Goal: Information Seeking & Learning: Learn about a topic

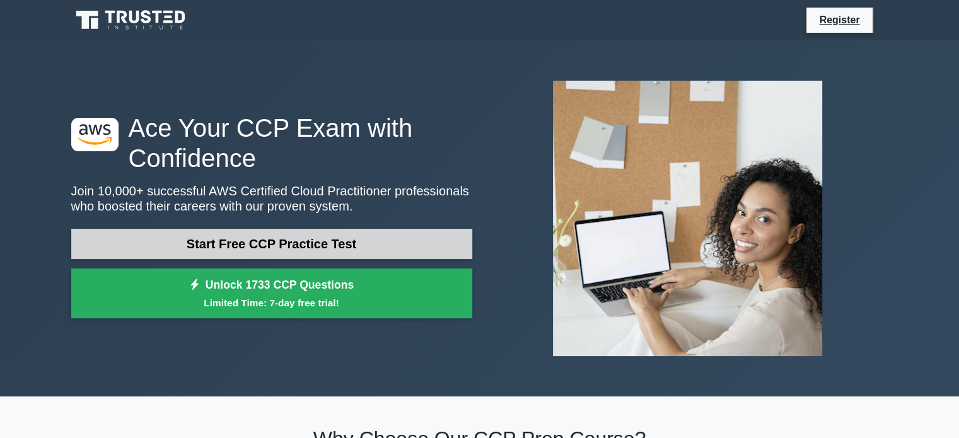
click at [340, 236] on link "Start Free CCP Practice Test" at bounding box center [271, 244] width 401 height 30
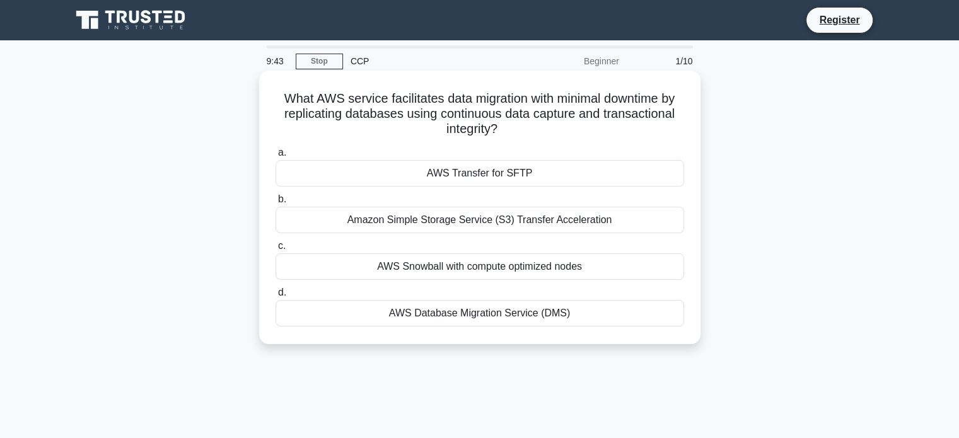
click at [454, 315] on div "AWS Database Migration Service (DMS)" at bounding box center [479, 313] width 408 height 26
click at [275, 297] on input "d. AWS Database Migration Service (DMS)" at bounding box center [275, 293] width 0 height 8
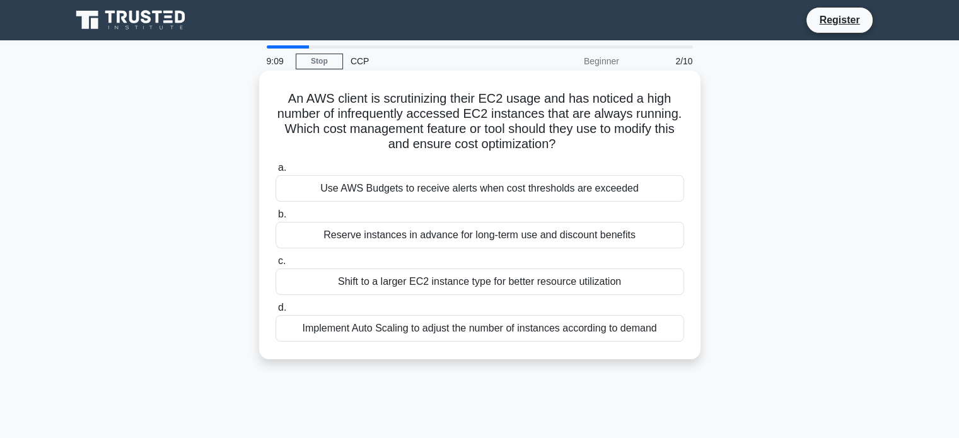
click at [482, 329] on div "Implement Auto Scaling to adjust the number of instances according to demand" at bounding box center [479, 328] width 408 height 26
click at [275, 312] on input "d. Implement Auto Scaling to adjust the number of instances according to demand" at bounding box center [275, 308] width 0 height 8
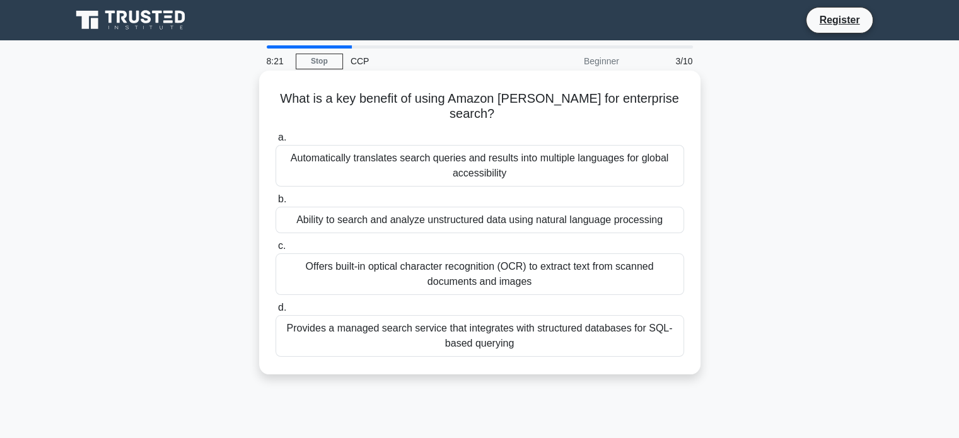
click at [537, 325] on div "Provides a managed search service that integrates with structured databases for…" at bounding box center [479, 336] width 408 height 42
click at [275, 312] on input "d. Provides a managed search service that integrates with structured databases …" at bounding box center [275, 308] width 0 height 8
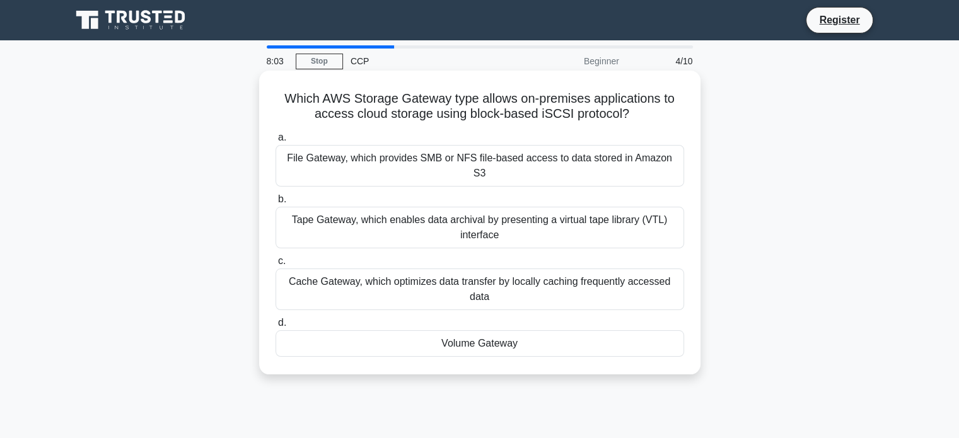
click at [554, 207] on div "Tape Gateway, which enables data archival by presenting a virtual tape library …" at bounding box center [479, 228] width 408 height 42
click at [275, 204] on input "b. Tape Gateway, which enables data archival by presenting a virtual tape libra…" at bounding box center [275, 199] width 0 height 8
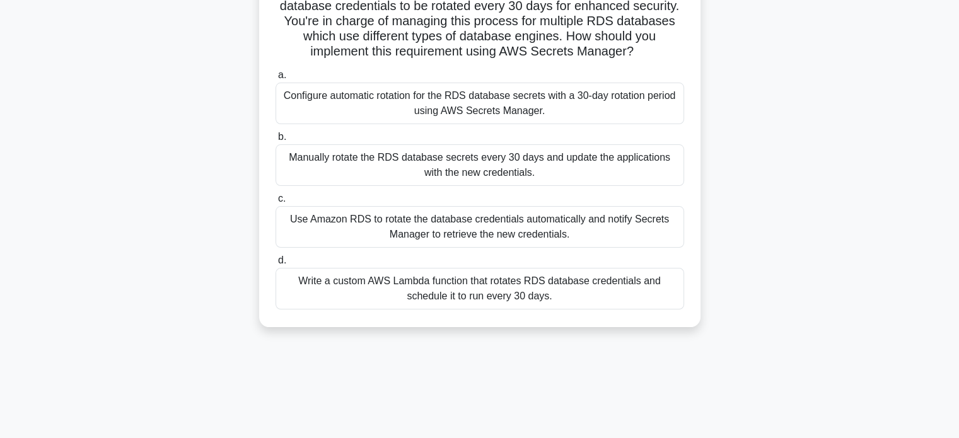
scroll to position [115, 0]
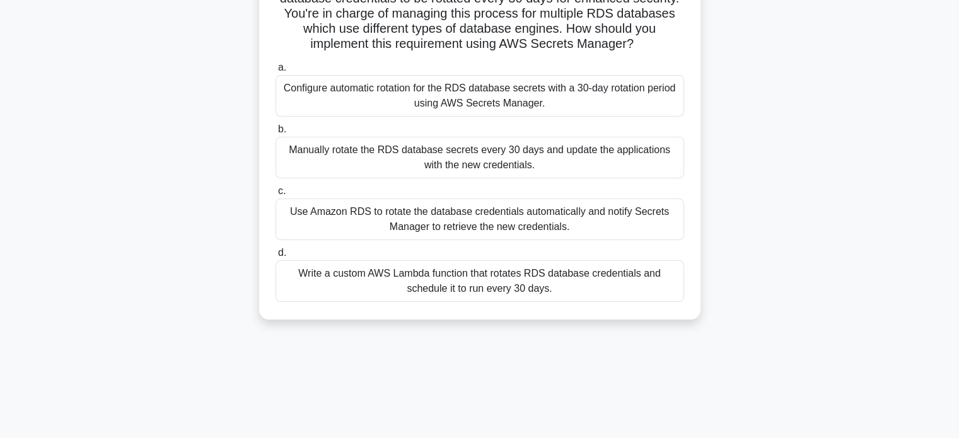
click at [441, 287] on div "Write a custom AWS Lambda function that rotates RDS database credentials and sc…" at bounding box center [479, 281] width 408 height 42
click at [275, 257] on input "d. Write a custom AWS Lambda function that rotates RDS database credentials and…" at bounding box center [275, 253] width 0 height 8
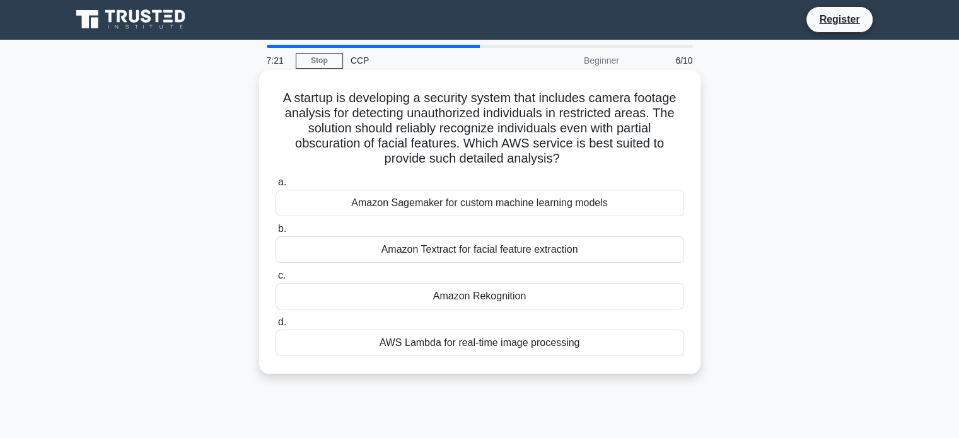
scroll to position [0, 0]
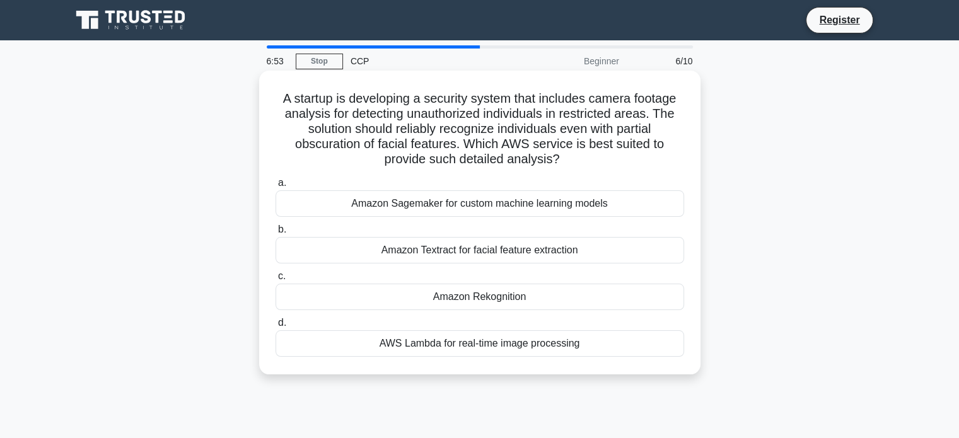
click at [374, 206] on div "Amazon Sagemaker for custom machine learning models" at bounding box center [479, 203] width 408 height 26
click at [275, 187] on input "a. Amazon Sagemaker for custom machine learning models" at bounding box center [275, 183] width 0 height 8
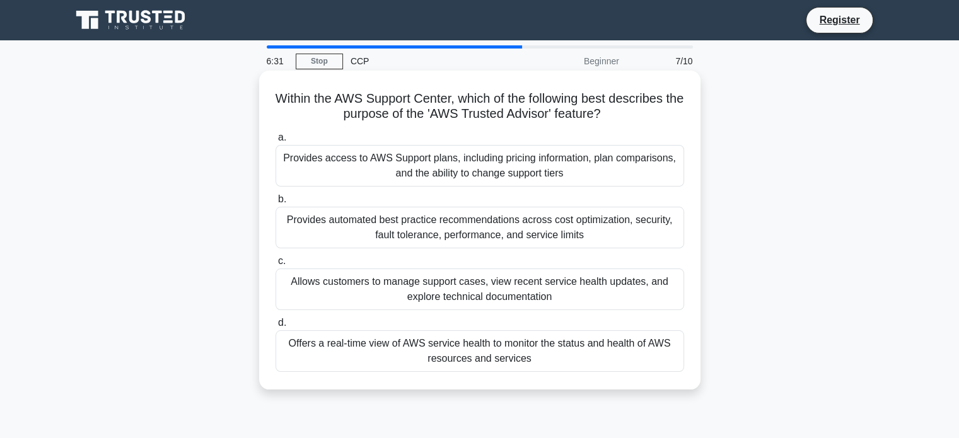
click at [431, 299] on div "Allows customers to manage support cases, view recent service health updates, a…" at bounding box center [479, 290] width 408 height 42
click at [275, 265] on input "c. Allows customers to manage support cases, view recent service health updates…" at bounding box center [275, 261] width 0 height 8
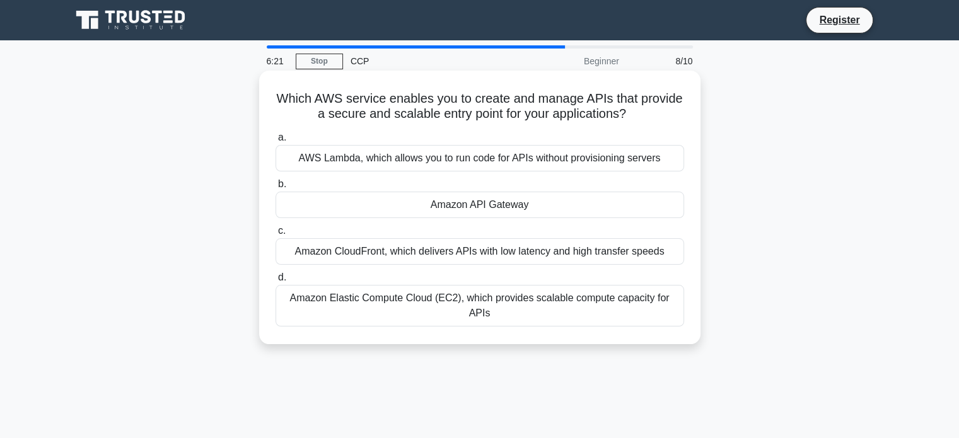
click at [453, 205] on div "Amazon API Gateway" at bounding box center [479, 205] width 408 height 26
click at [275, 188] on input "b. Amazon API Gateway" at bounding box center [275, 184] width 0 height 8
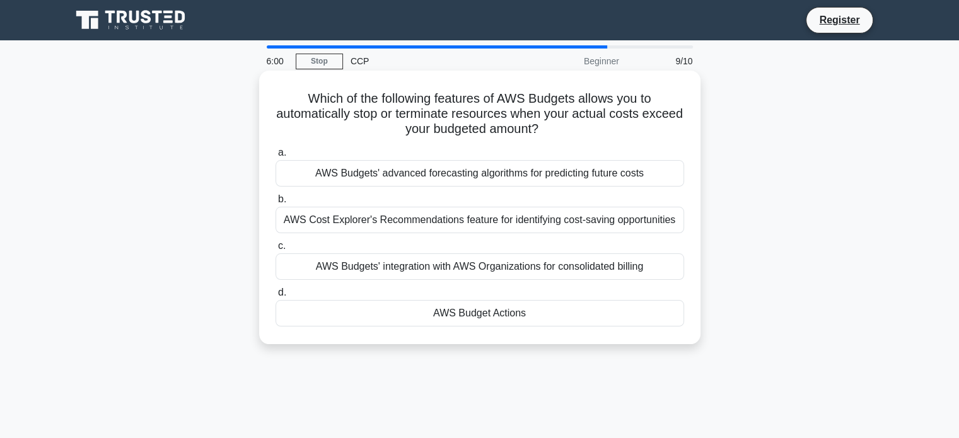
click at [420, 270] on div "AWS Budgets' integration with AWS Organizations for consolidated billing" at bounding box center [479, 266] width 408 height 26
click at [275, 250] on input "c. AWS Budgets' integration with AWS Organizations for consolidated billing" at bounding box center [275, 246] width 0 height 8
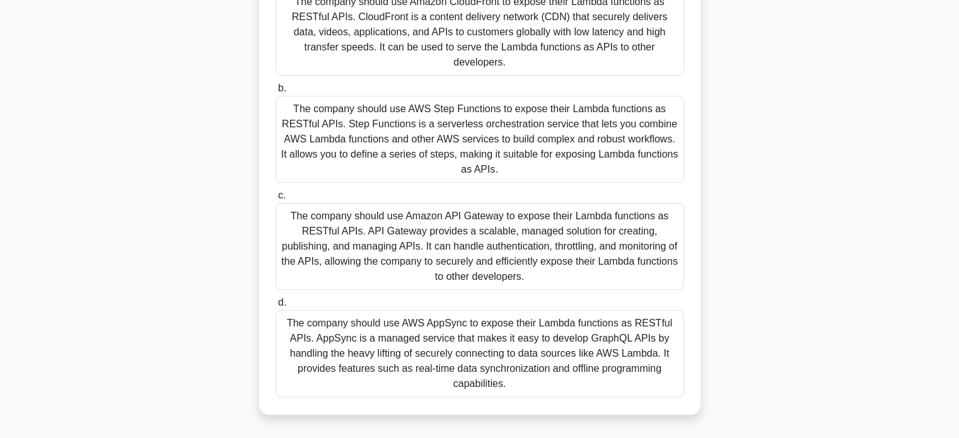
scroll to position [219, 0]
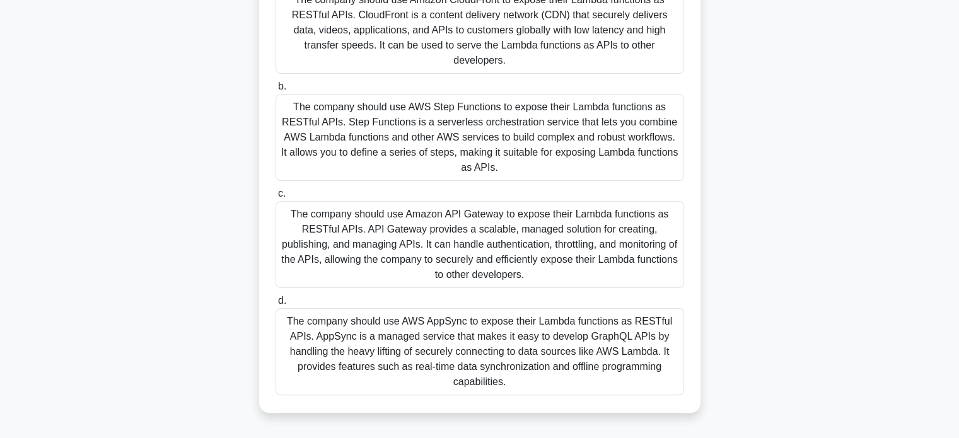
click at [466, 201] on div "The company should use Amazon API Gateway to expose their Lambda functions as R…" at bounding box center [479, 244] width 408 height 87
click at [275, 190] on input "c. The company should use Amazon API Gateway to expose their Lambda functions a…" at bounding box center [275, 194] width 0 height 8
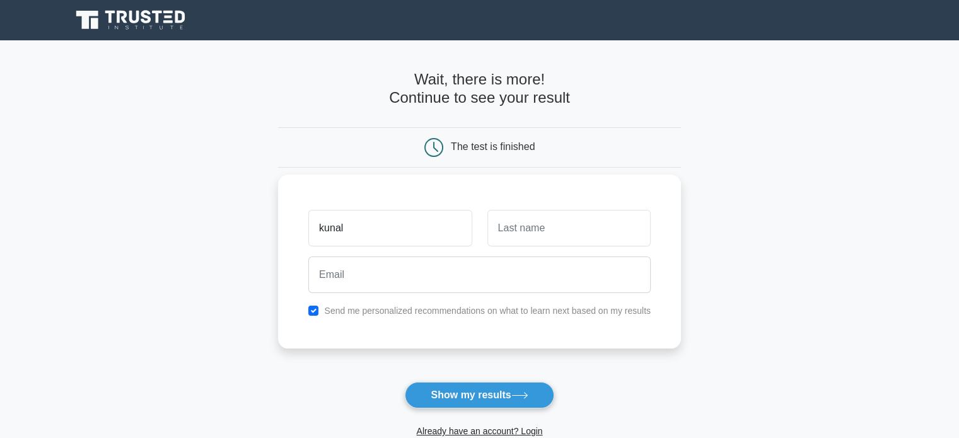
type input "kunal"
click at [596, 227] on input "text" at bounding box center [568, 228] width 163 height 37
type input "kumar"
click at [502, 297] on div at bounding box center [479, 275] width 357 height 47
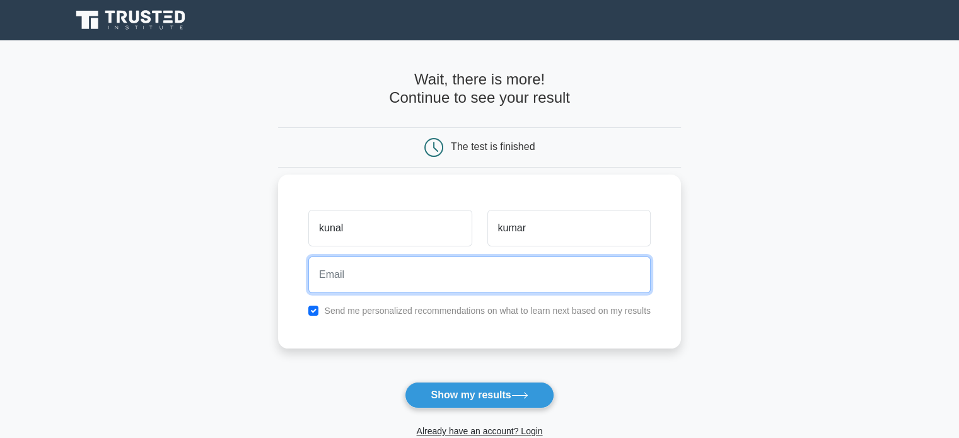
click at [433, 286] on input "email" at bounding box center [479, 275] width 342 height 37
type input "rajkunal7279@gmail.com"
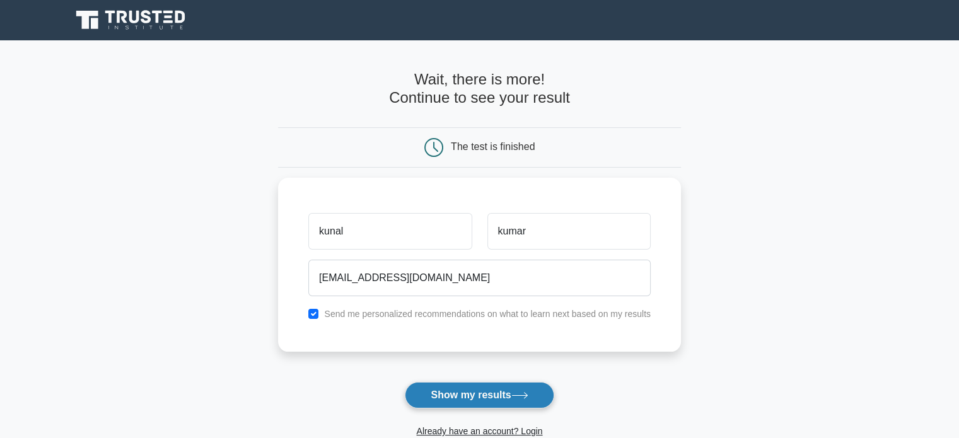
click at [466, 390] on button "Show my results" at bounding box center [479, 395] width 149 height 26
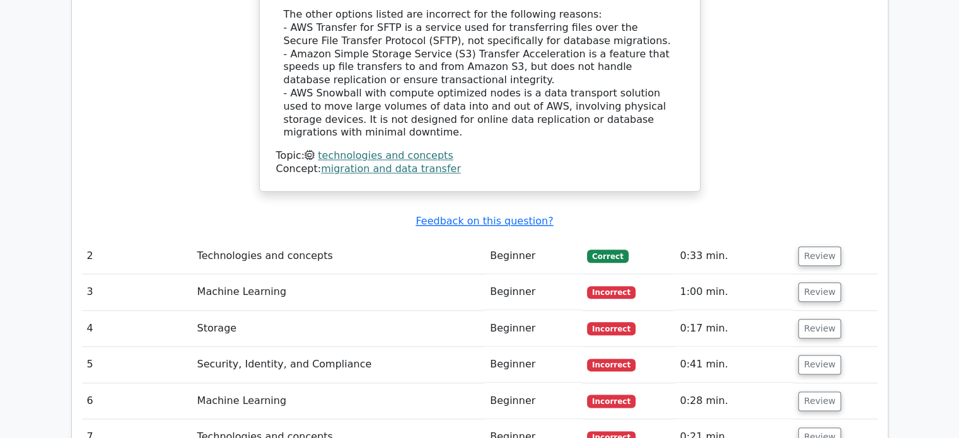
scroll to position [1449, 0]
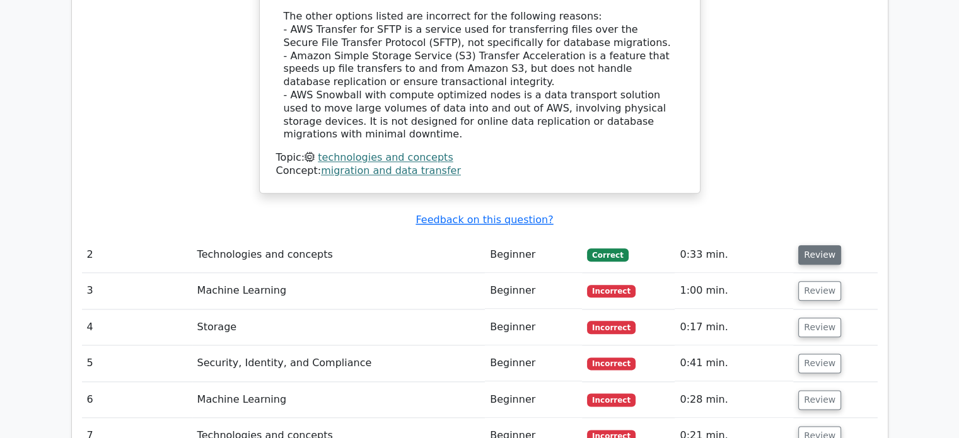
click at [805, 245] on button "Review" at bounding box center [819, 255] width 43 height 20
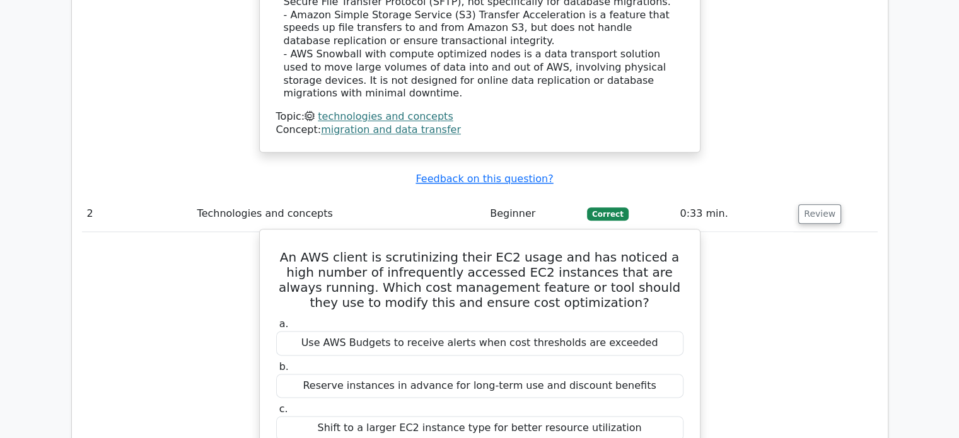
scroll to position [1487, 0]
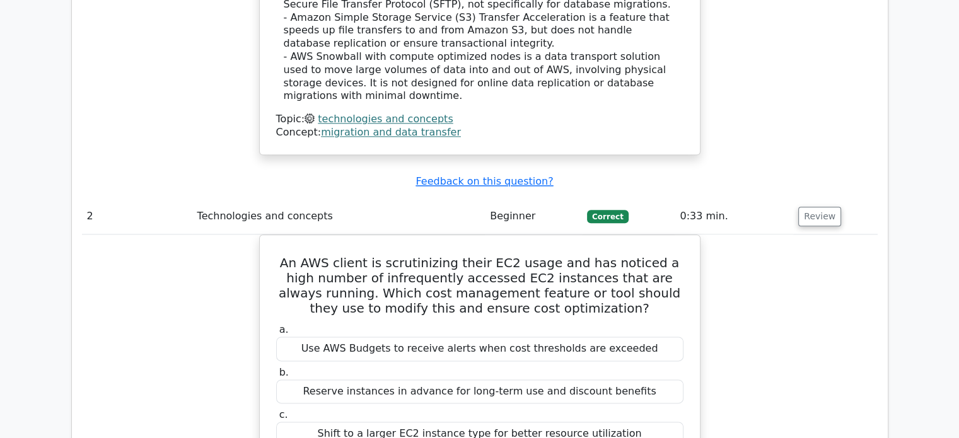
click at [818, 199] on td "Review" at bounding box center [835, 217] width 84 height 36
click at [818, 207] on button "Review" at bounding box center [819, 217] width 43 height 20
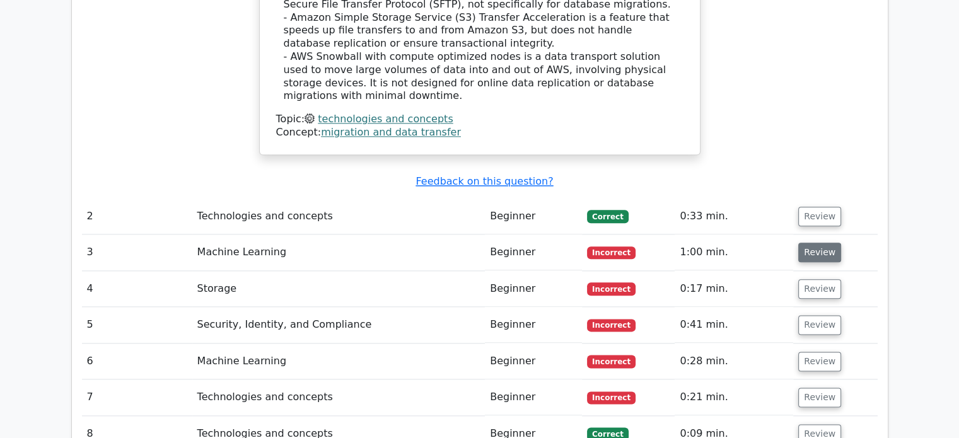
click at [811, 243] on button "Review" at bounding box center [819, 253] width 43 height 20
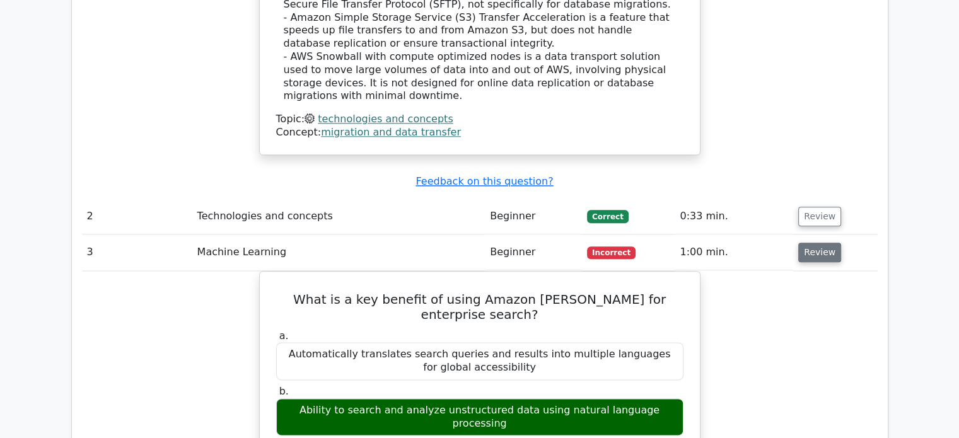
click at [816, 243] on button "Review" at bounding box center [819, 253] width 43 height 20
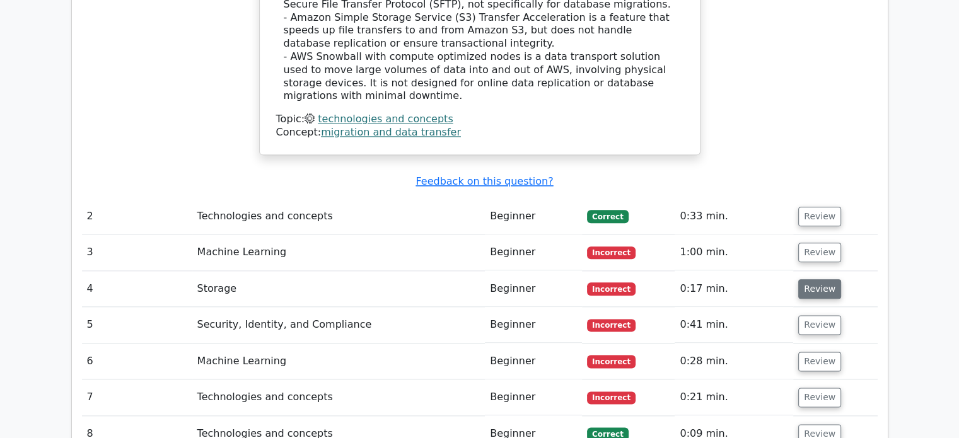
click at [825, 279] on button "Review" at bounding box center [819, 289] width 43 height 20
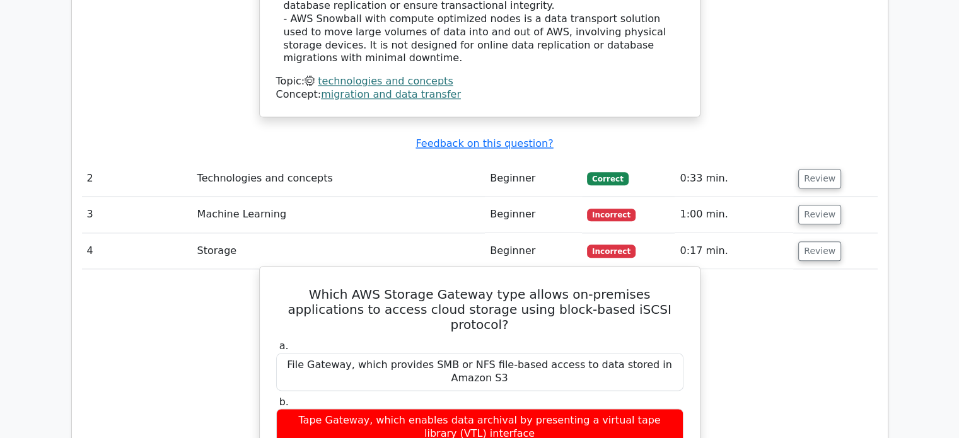
scroll to position [1584, 0]
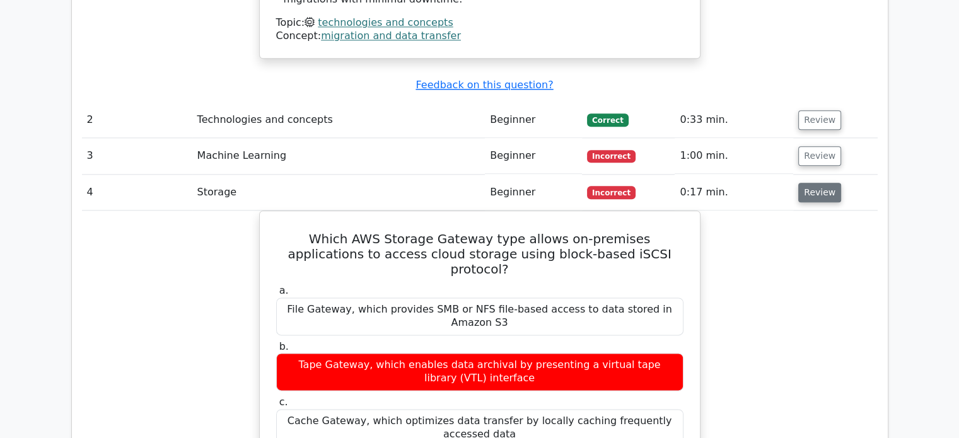
click at [816, 183] on button "Review" at bounding box center [819, 193] width 43 height 20
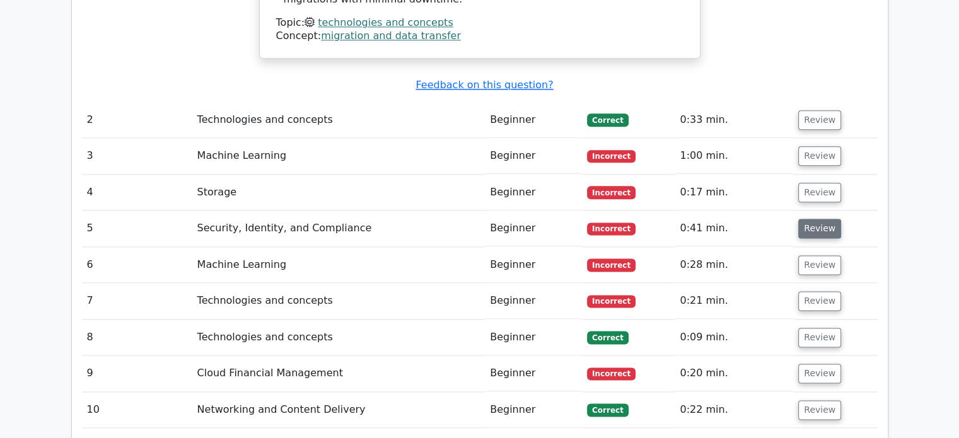
click at [812, 219] on button "Review" at bounding box center [819, 229] width 43 height 20
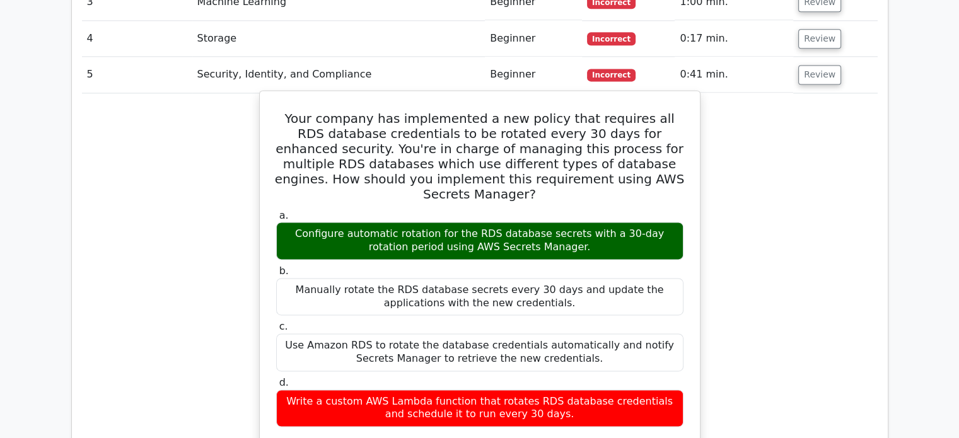
scroll to position [1737, 0]
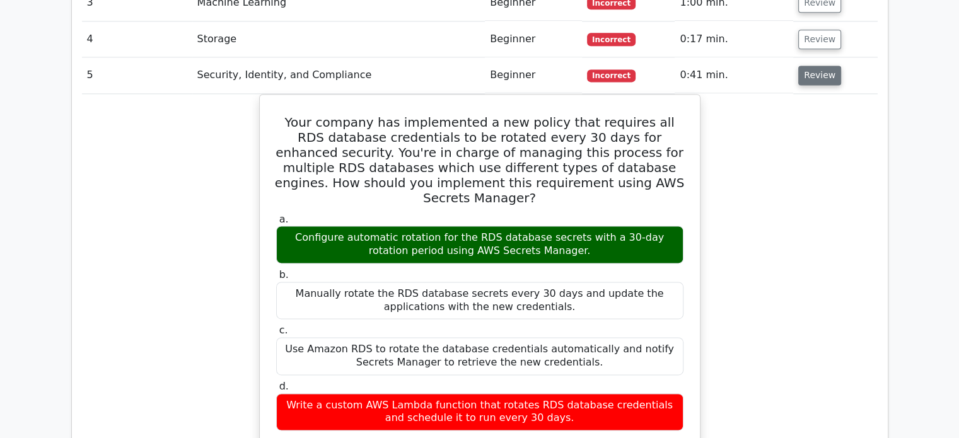
click at [799, 66] on button "Review" at bounding box center [819, 76] width 43 height 20
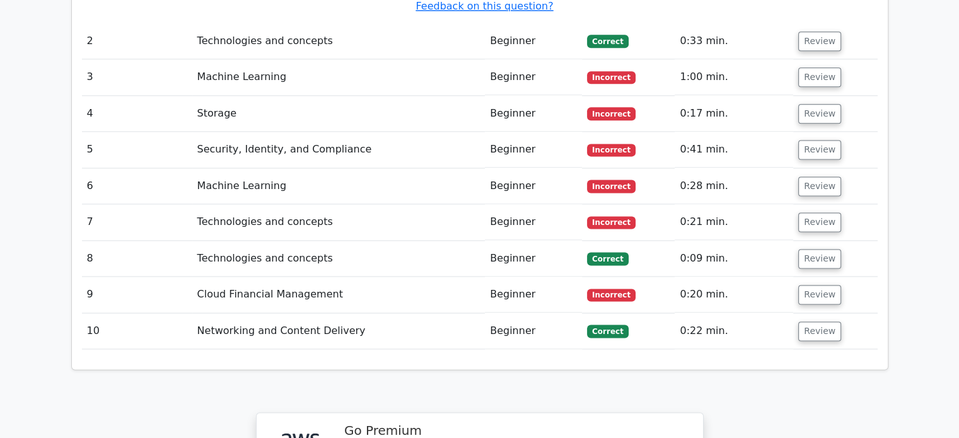
scroll to position [1664, 0]
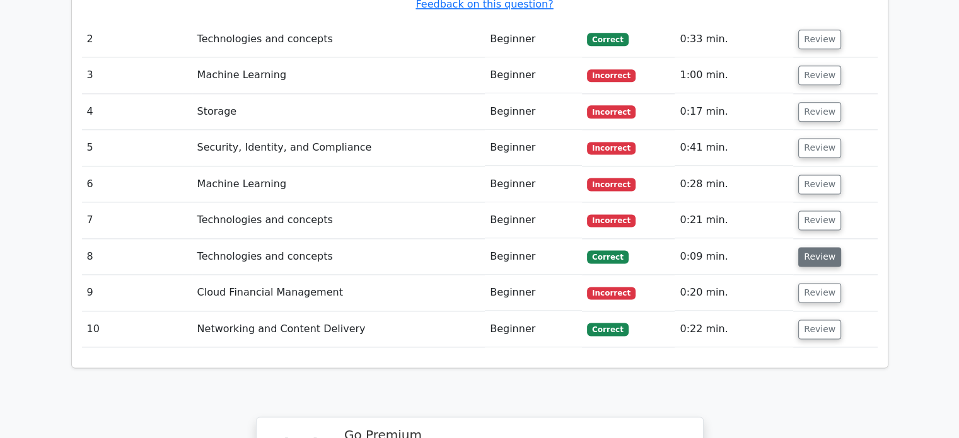
click at [824, 247] on button "Review" at bounding box center [819, 257] width 43 height 20
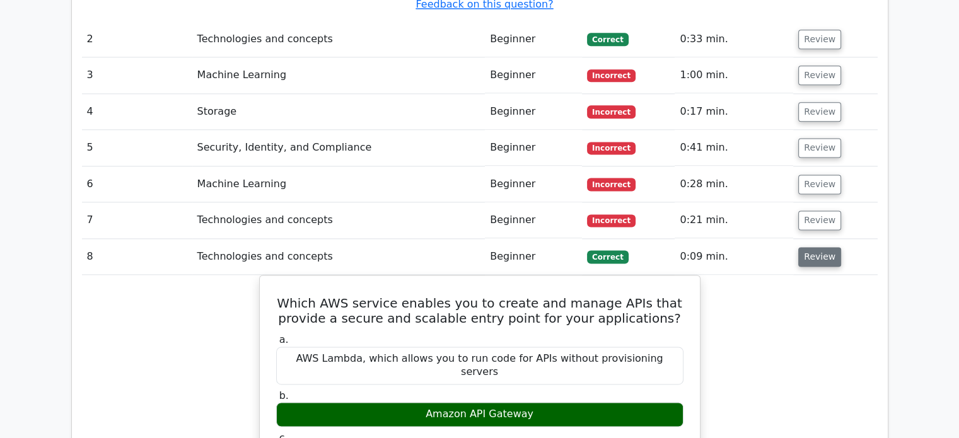
click at [824, 247] on button "Review" at bounding box center [819, 257] width 43 height 20
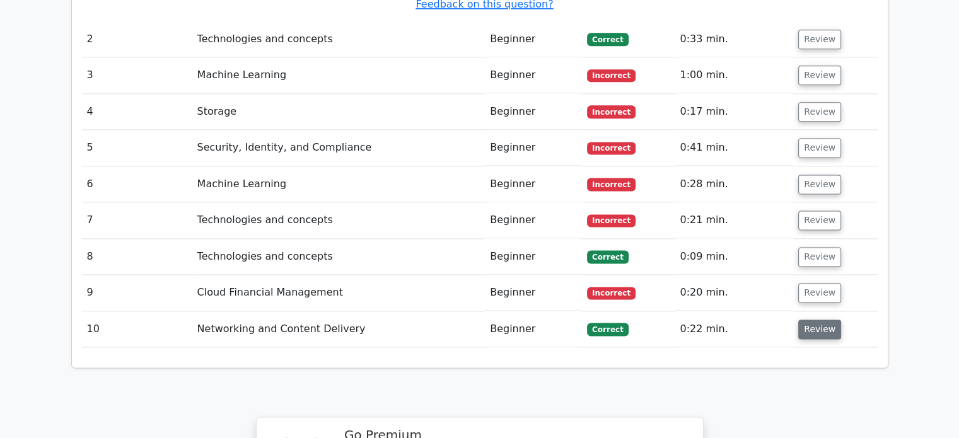
click at [815, 320] on button "Review" at bounding box center [819, 330] width 43 height 20
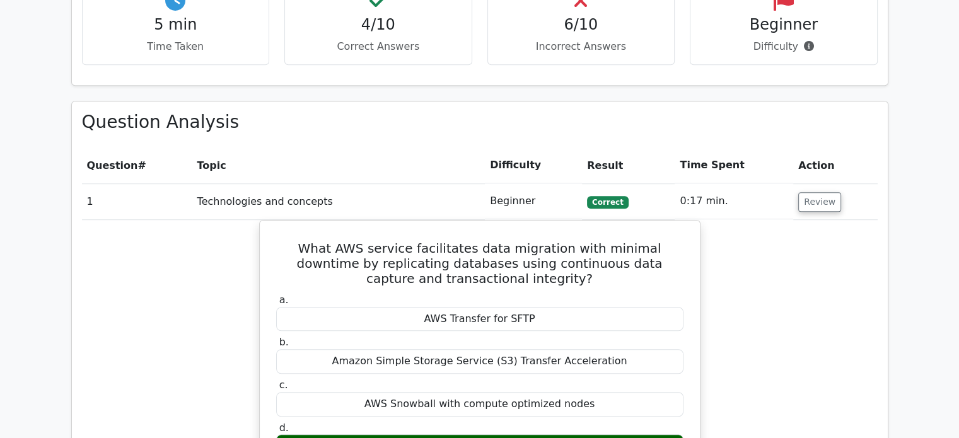
scroll to position [804, 0]
